Goal: Transaction & Acquisition: Purchase product/service

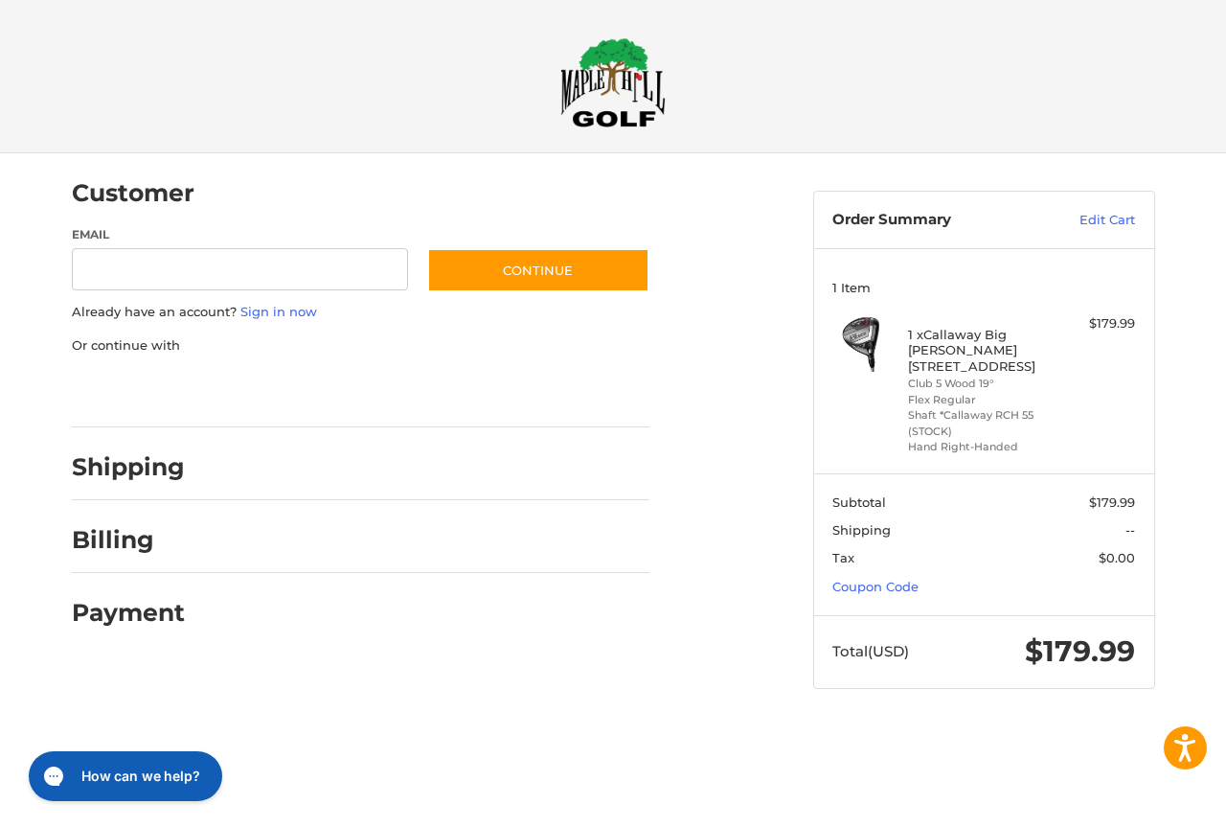
click at [934, 573] on section "Subtotal $179.99 Shipping -- Tax $0.00 Coupon Code" at bounding box center [984, 543] width 340 height 141
click at [891, 579] on link "Coupon Code" at bounding box center [876, 586] width 86 height 15
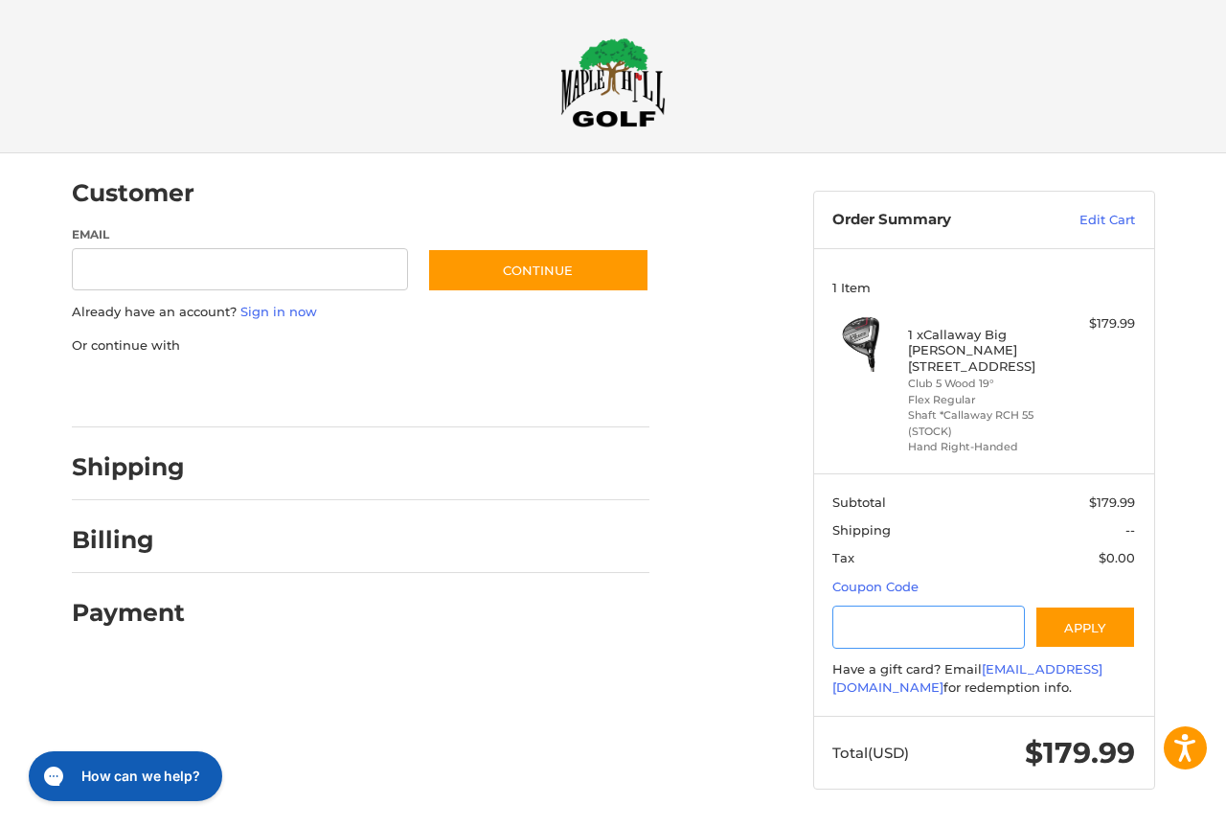
click at [862, 606] on input "Gift Certificate or Coupon Code" at bounding box center [929, 627] width 193 height 43
type input "**********"
click at [1060, 606] on button "Apply" at bounding box center [1086, 627] width 102 height 43
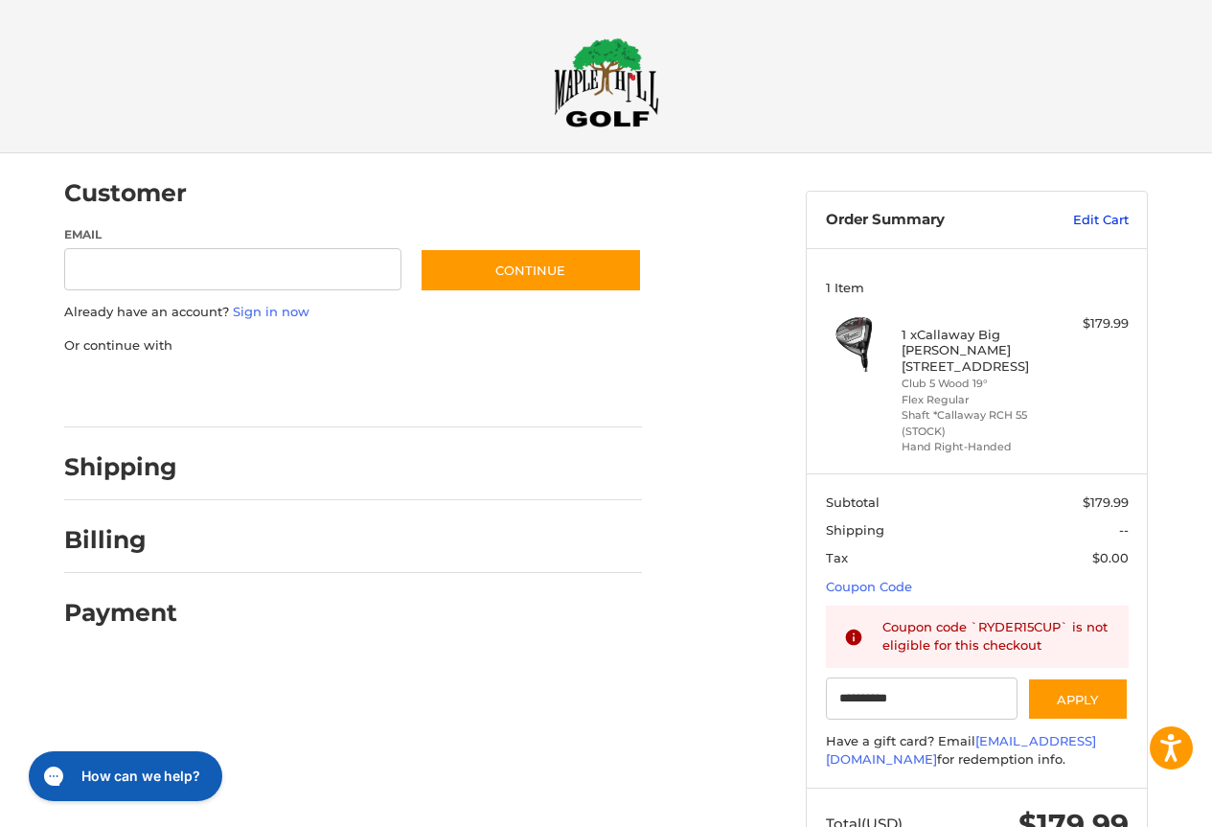
click at [1083, 220] on link "Edit Cart" at bounding box center [1080, 220] width 97 height 19
